Goal: Find contact information: Find contact information

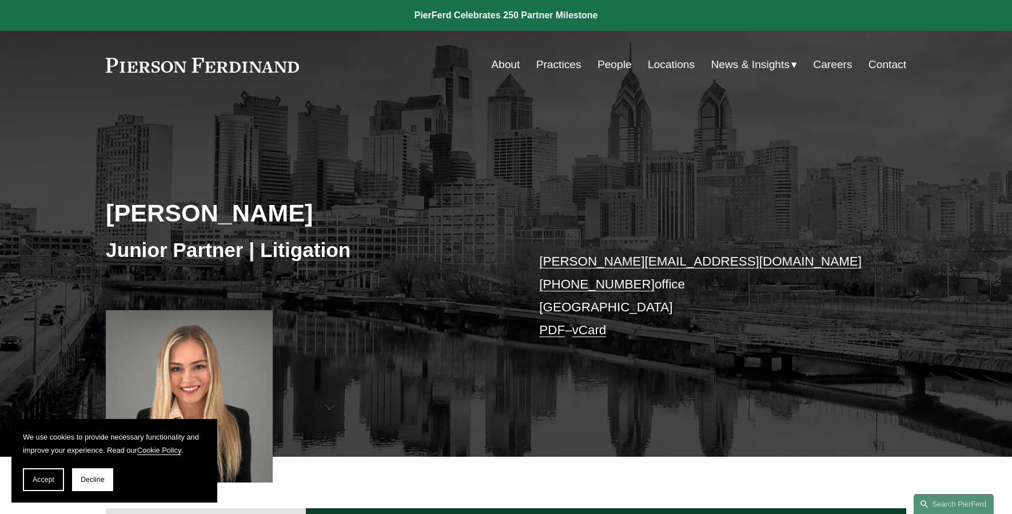
click at [580, 307] on p "liz.veys@pierferd.com +1.484.450.8260 office Philadelphia PDF – vCard" at bounding box center [705, 296] width 333 height 92
click at [550, 333] on link "PDF" at bounding box center [552, 330] width 26 height 14
click at [601, 330] on link "vCard" at bounding box center [589, 330] width 34 height 14
click at [657, 62] on link "Locations" at bounding box center [671, 65] width 47 height 22
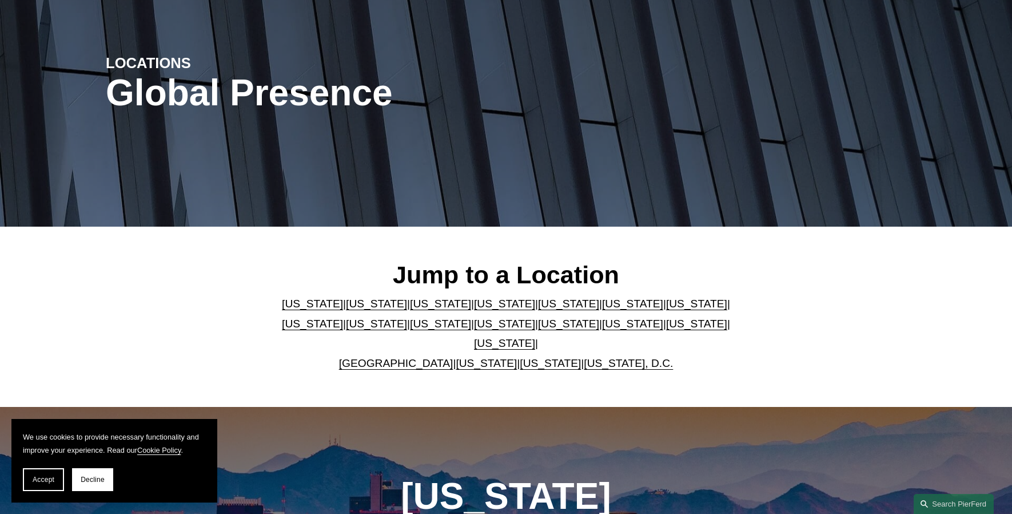
scroll to position [114, 0]
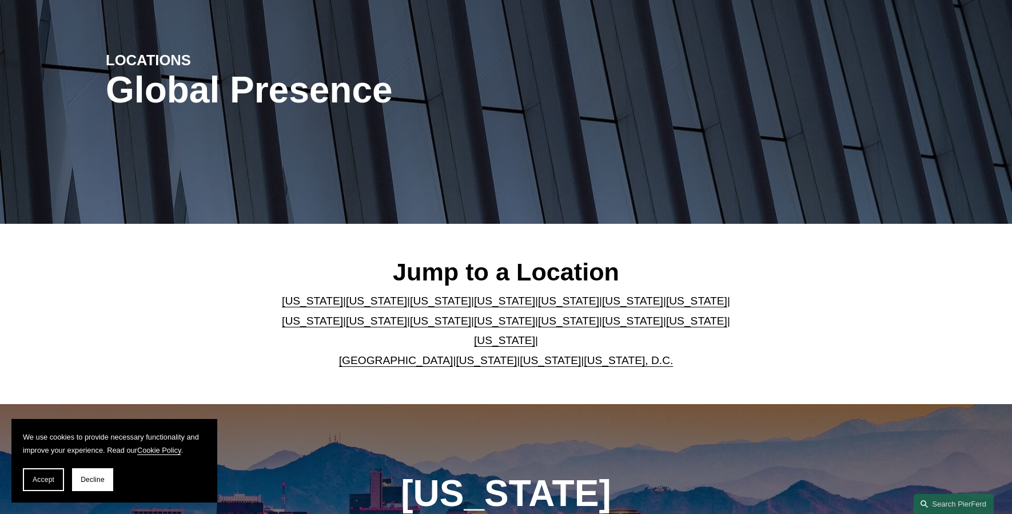
click at [666, 324] on link "[US_STATE]" at bounding box center [696, 321] width 61 height 12
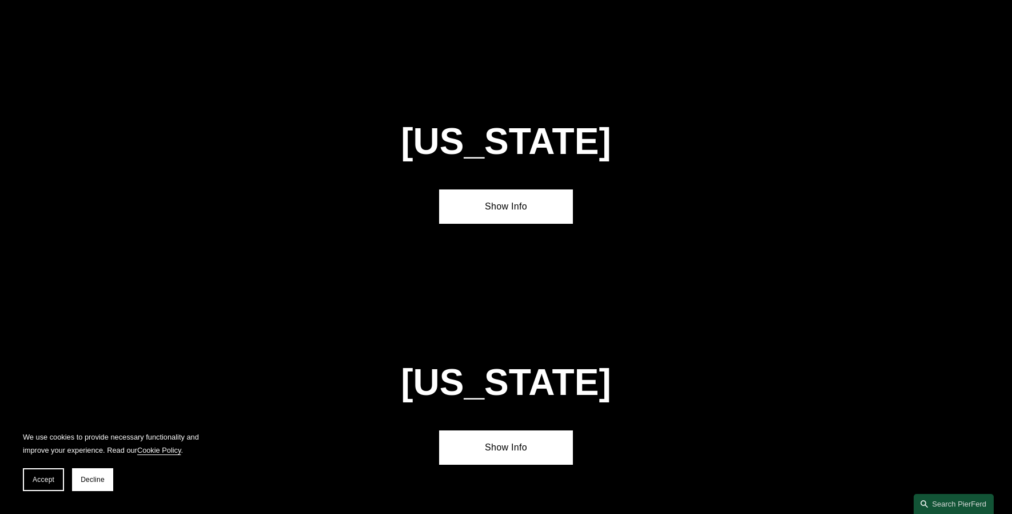
scroll to position [3641, 0]
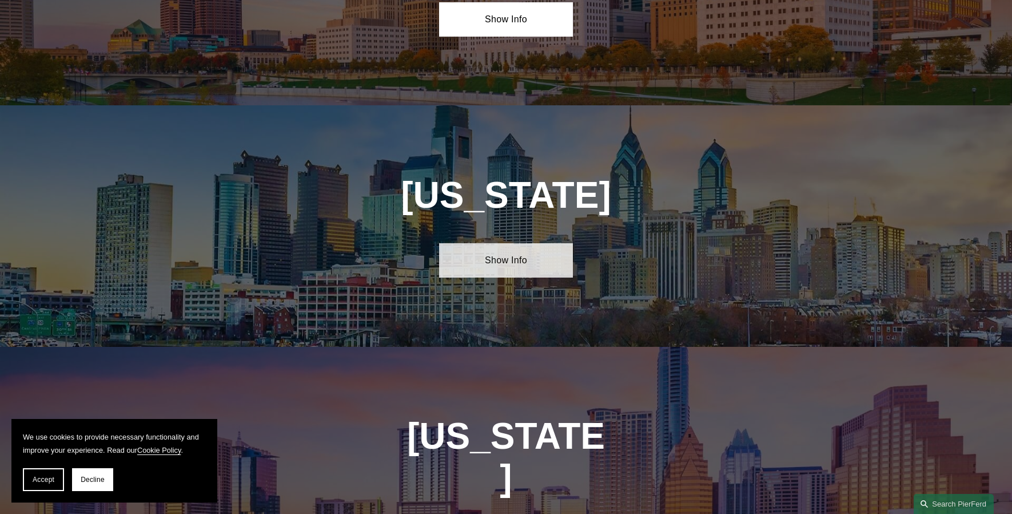
click at [522, 243] on link "Show Info" at bounding box center [505, 260] width 133 height 34
